Goal: Navigation & Orientation: Find specific page/section

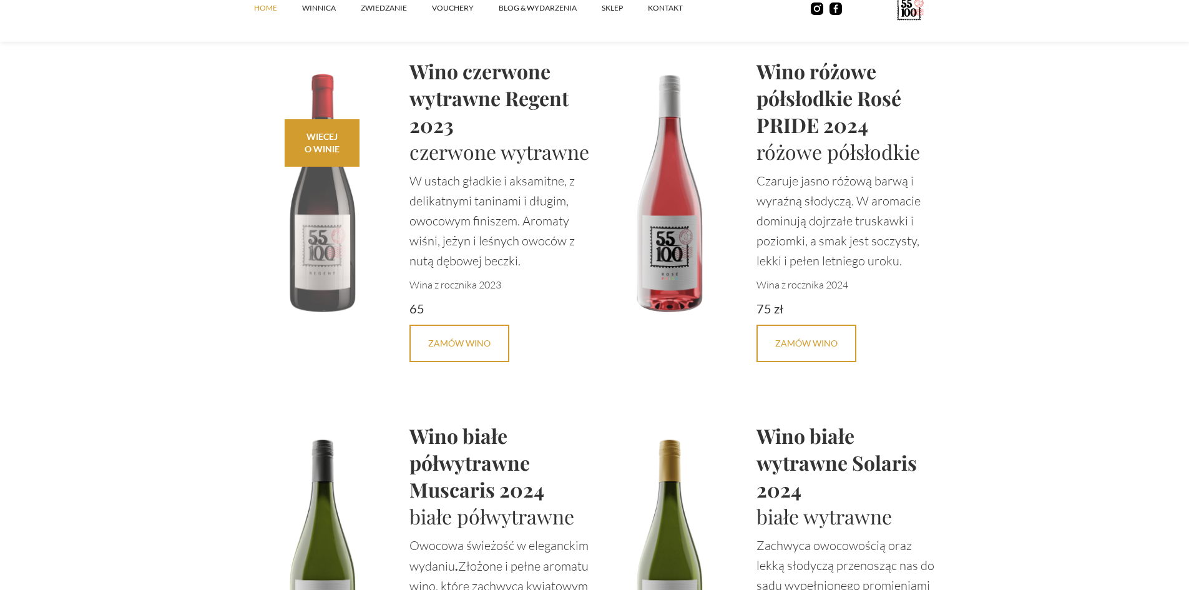
scroll to position [3184, 0]
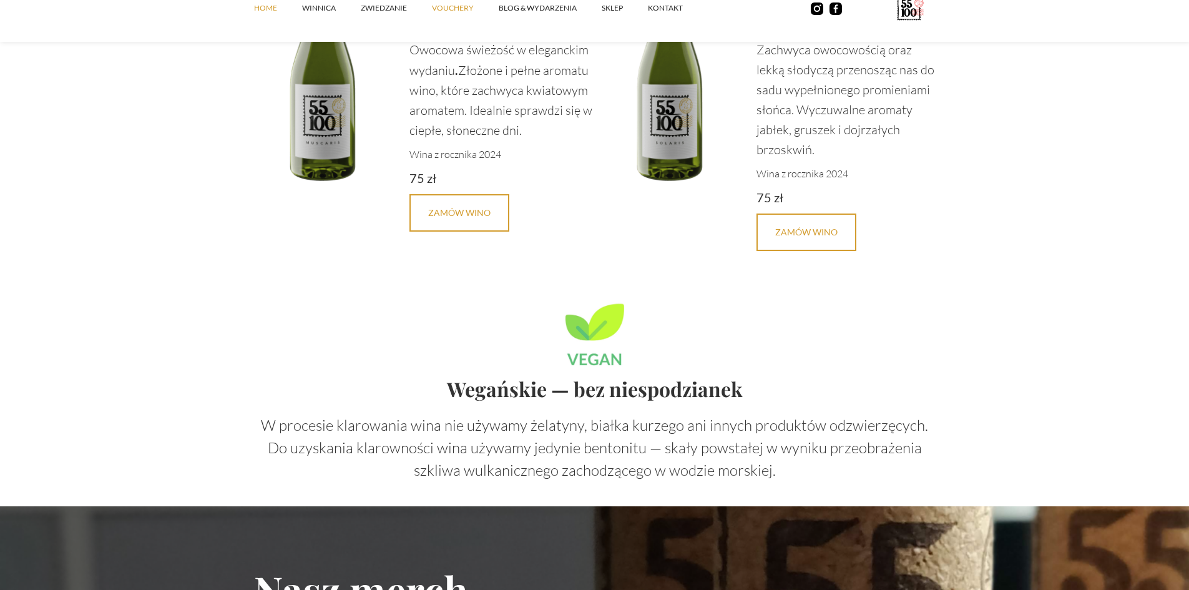
click at [464, 9] on link "vouchery" at bounding box center [465, 7] width 67 height 37
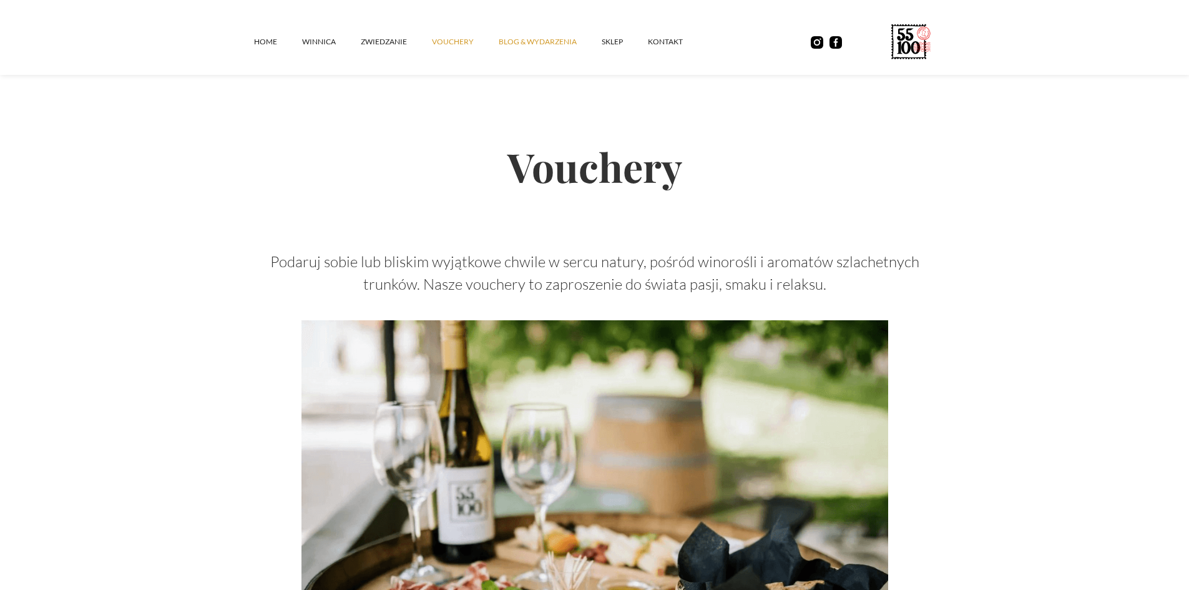
click at [533, 36] on link "Blog & Wydarzenia" at bounding box center [550, 41] width 103 height 37
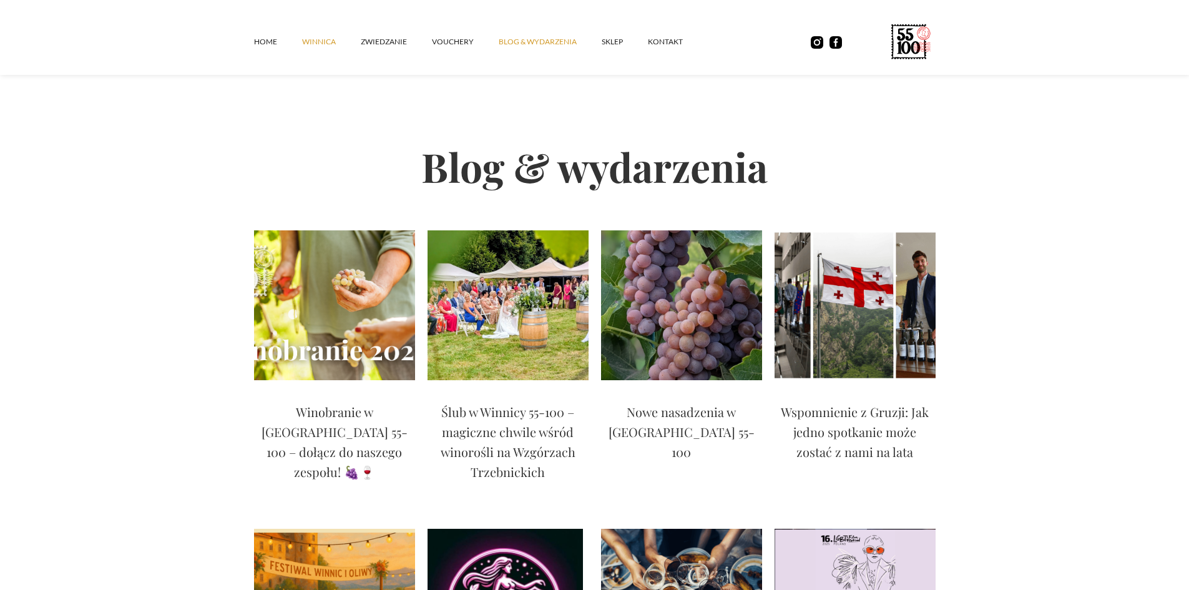
click at [305, 43] on link "winnica" at bounding box center [331, 41] width 59 height 37
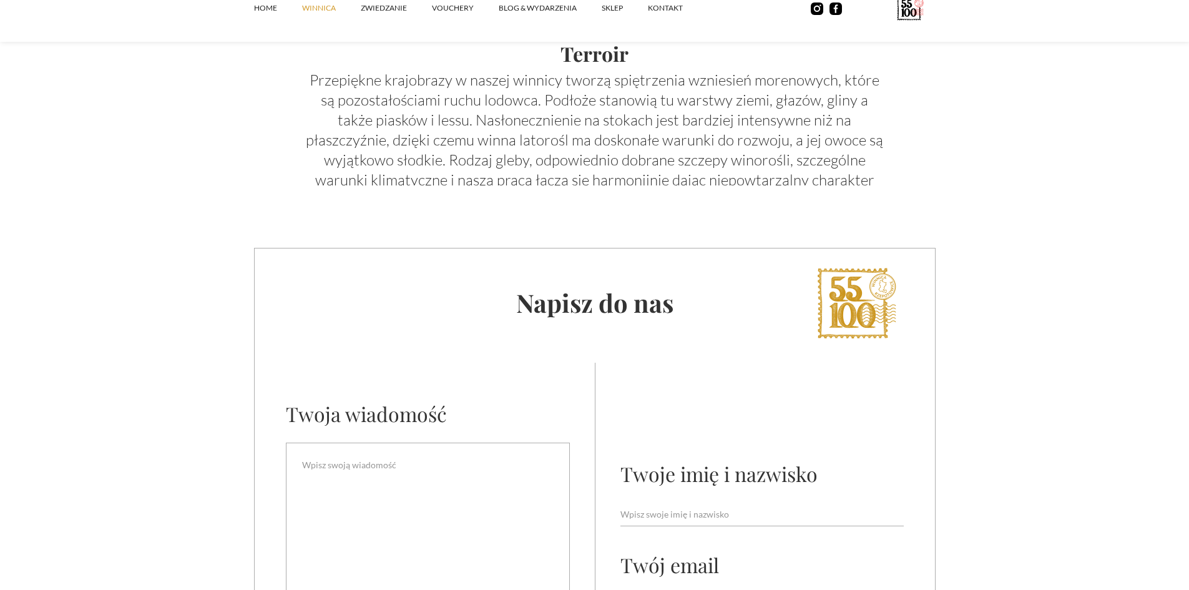
scroll to position [4932, 0]
